Goal: Transaction & Acquisition: Purchase product/service

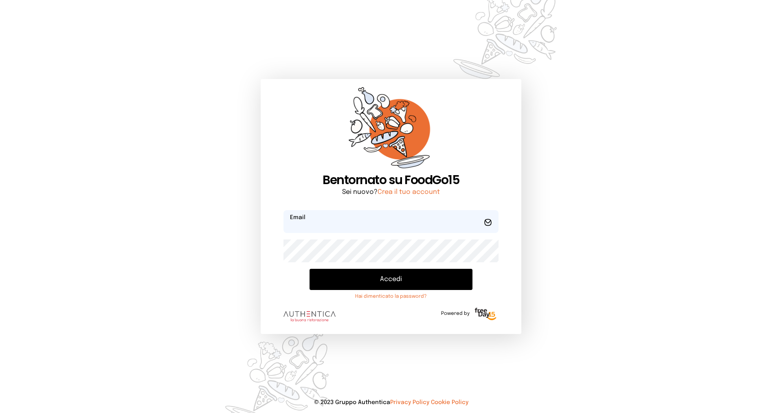
type input "**********"
click at [395, 277] on button "Accedi" at bounding box center [390, 279] width 163 height 21
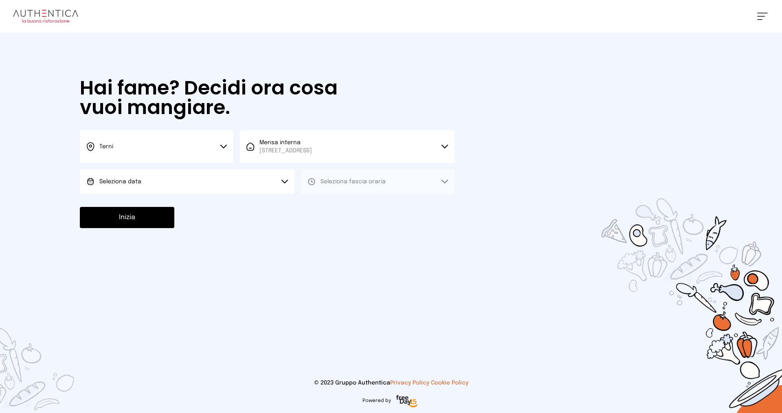
click at [195, 185] on button "Seleziona data" at bounding box center [187, 181] width 215 height 24
click at [175, 212] on li "[DATE], [DATE]" at bounding box center [187, 204] width 215 height 21
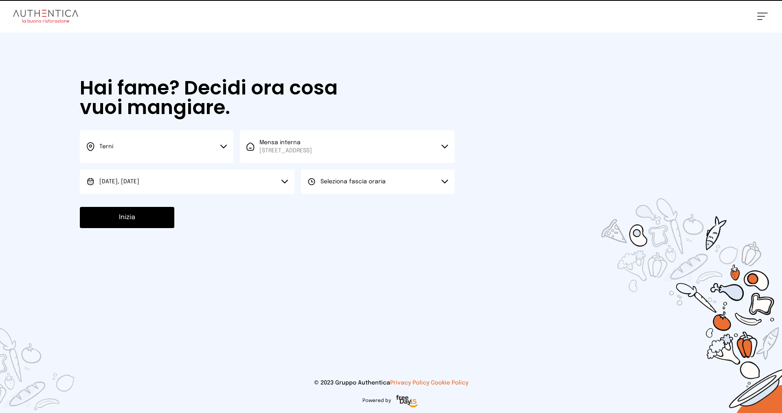
click at [375, 186] on button "Seleziona fascia oraria" at bounding box center [377, 181] width 153 height 24
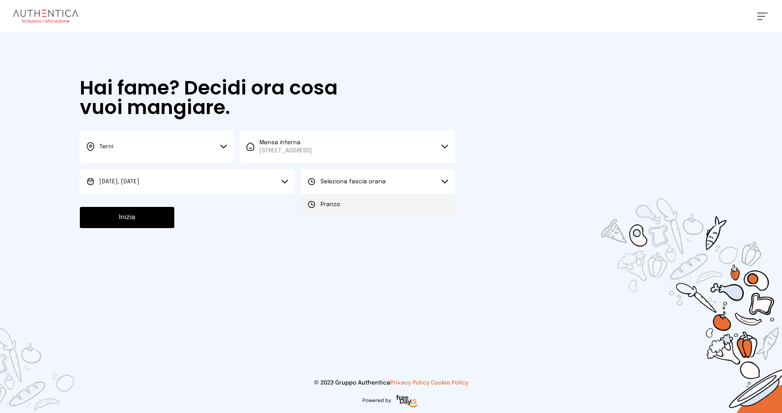
click at [359, 202] on li "Pranzo" at bounding box center [377, 204] width 153 height 21
click at [125, 216] on button "Inizia" at bounding box center [127, 217] width 94 height 21
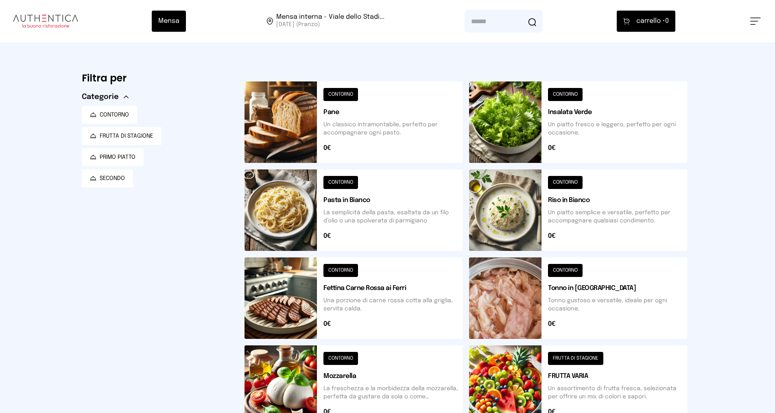
click at [593, 219] on button at bounding box center [578, 209] width 218 height 81
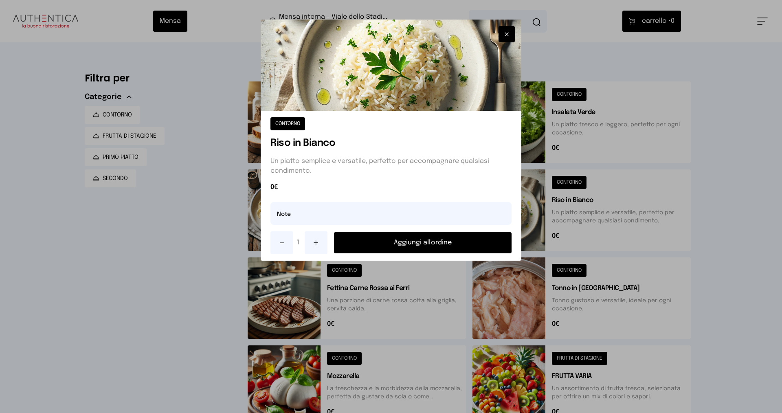
click at [457, 240] on button "Aggiungi all'ordine" at bounding box center [422, 242] width 177 height 21
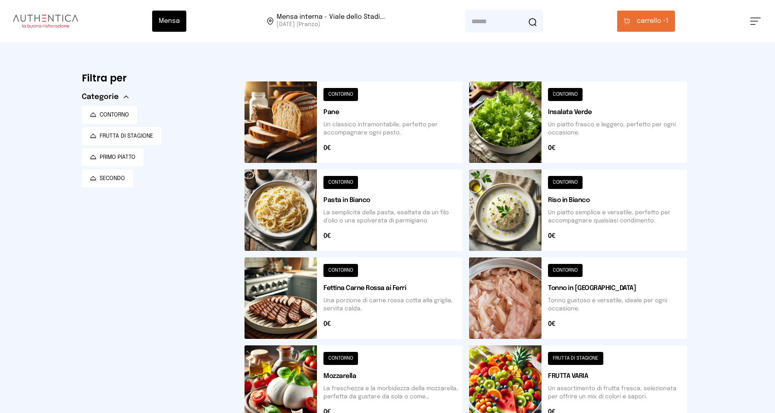
scroll to position [163, 0]
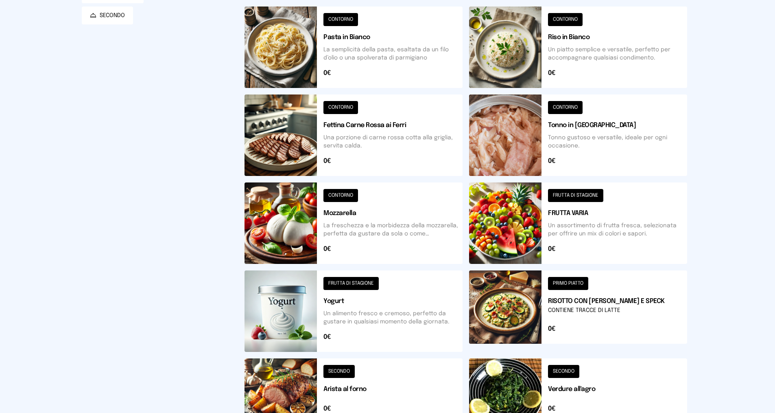
click at [576, 237] on button at bounding box center [578, 222] width 218 height 81
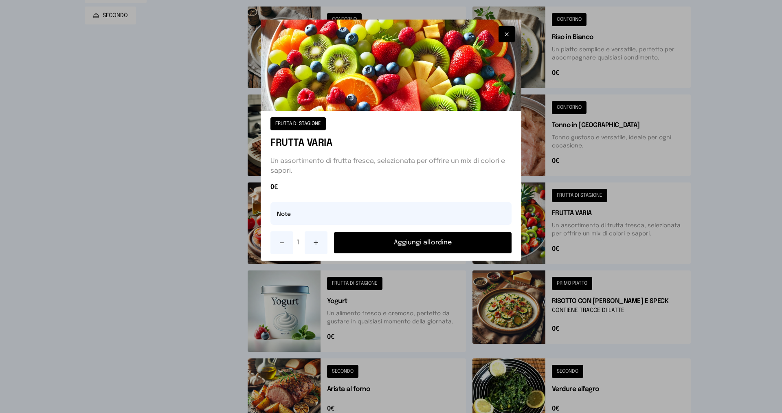
click at [321, 243] on button at bounding box center [315, 242] width 23 height 23
click at [425, 239] on button "Aggiungi all'ordine" at bounding box center [422, 242] width 177 height 21
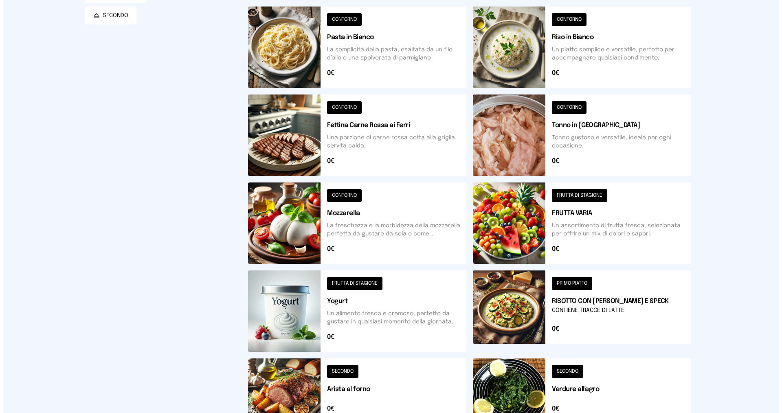
scroll to position [0, 0]
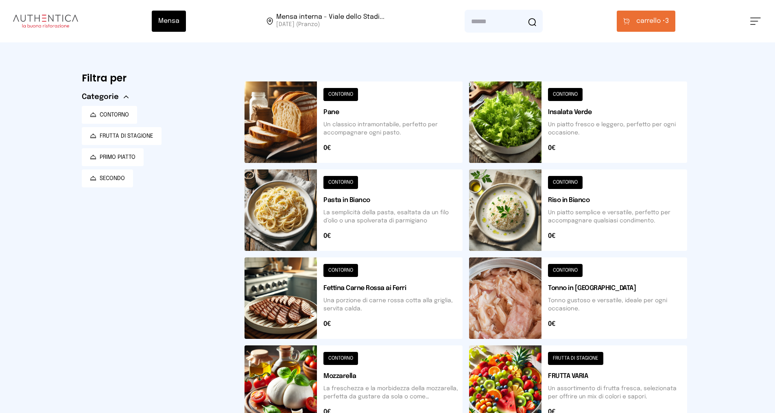
click at [648, 17] on span "carrello •" at bounding box center [651, 21] width 29 height 10
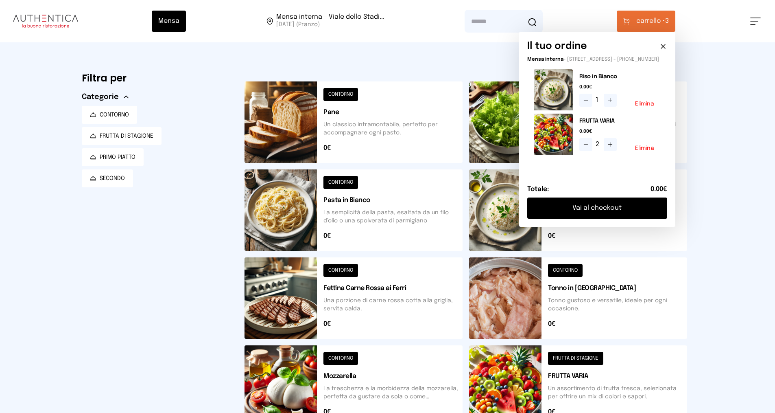
click at [613, 213] on button "Vai al checkout" at bounding box center [598, 207] width 140 height 21
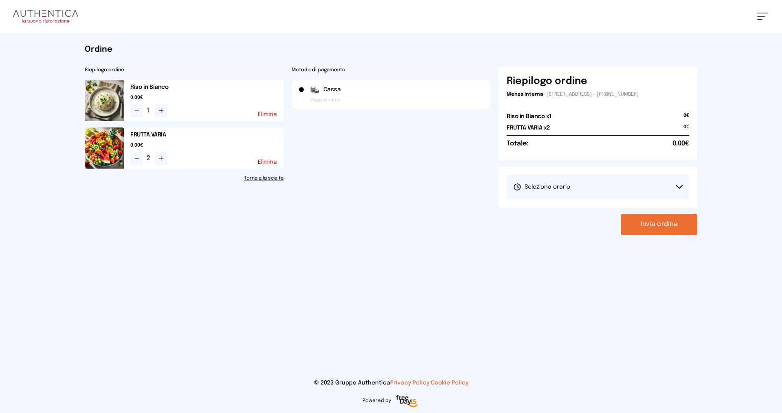
click at [574, 191] on button "Seleziona orario" at bounding box center [597, 187] width 182 height 24
click at [572, 213] on span "1° Turno (13:00 - 15:00)" at bounding box center [543, 210] width 61 height 8
drag, startPoint x: 712, startPoint y: 221, endPoint x: 689, endPoint y: 226, distance: 23.6
click at [713, 221] on div "[PERSON_NAME] Impostazioni Wallet Home I miei ordini Nuova ricerca Elenco aller…" at bounding box center [391, 206] width 782 height 413
click at [653, 228] on button "Invia ordine" at bounding box center [659, 224] width 76 height 21
